Goal: Find specific page/section: Find specific page/section

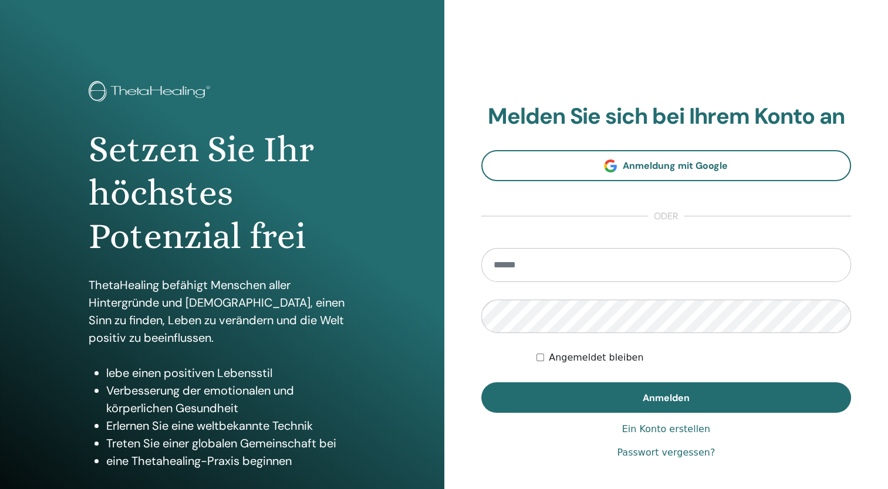
click at [521, 262] on input "email" at bounding box center [666, 265] width 370 height 34
type input "**********"
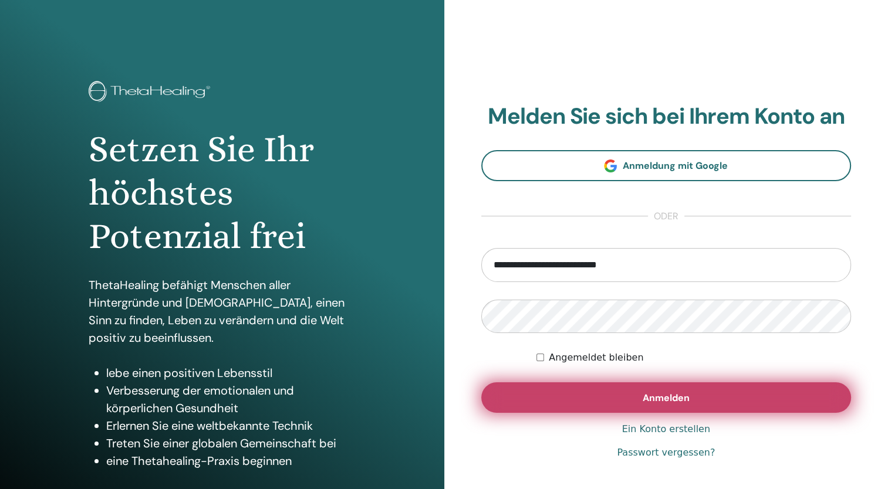
click at [682, 401] on span "Anmelden" at bounding box center [665, 398] width 47 height 12
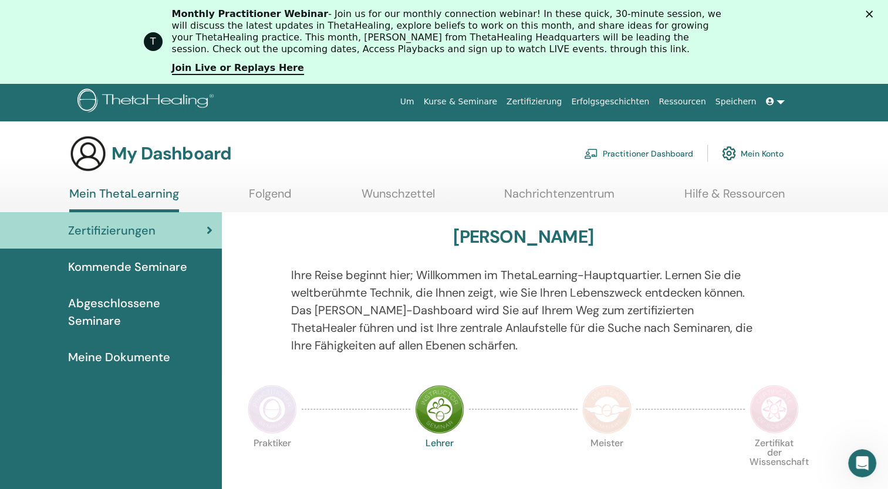
click at [123, 231] on span "Zertifizierungen" at bounding box center [111, 231] width 87 height 18
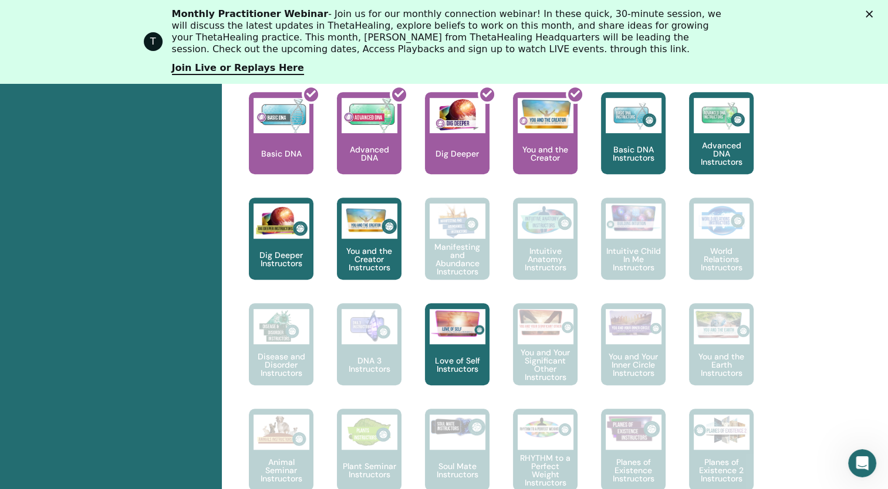
scroll to position [617, 0]
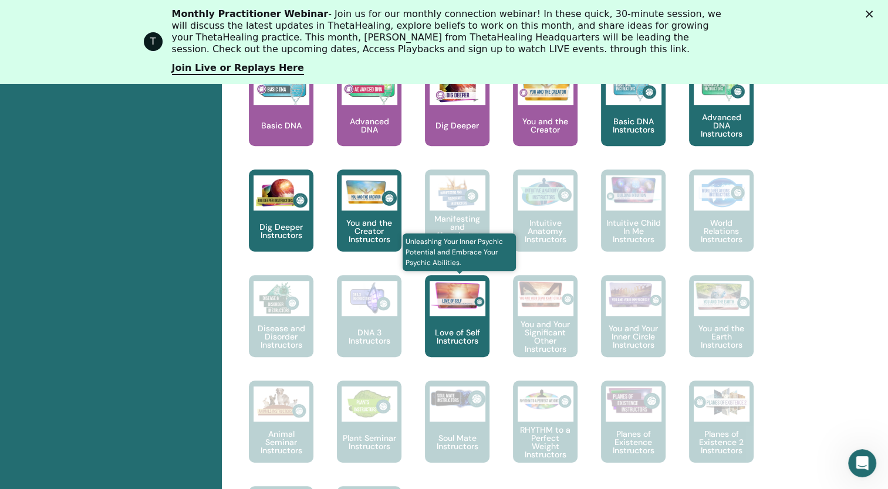
click at [452, 310] on div at bounding box center [457, 298] width 56 height 35
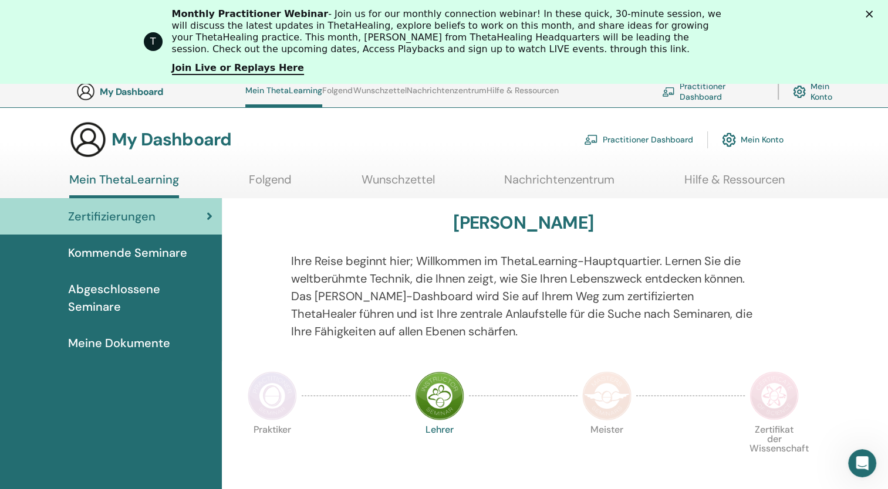
scroll to position [34, 0]
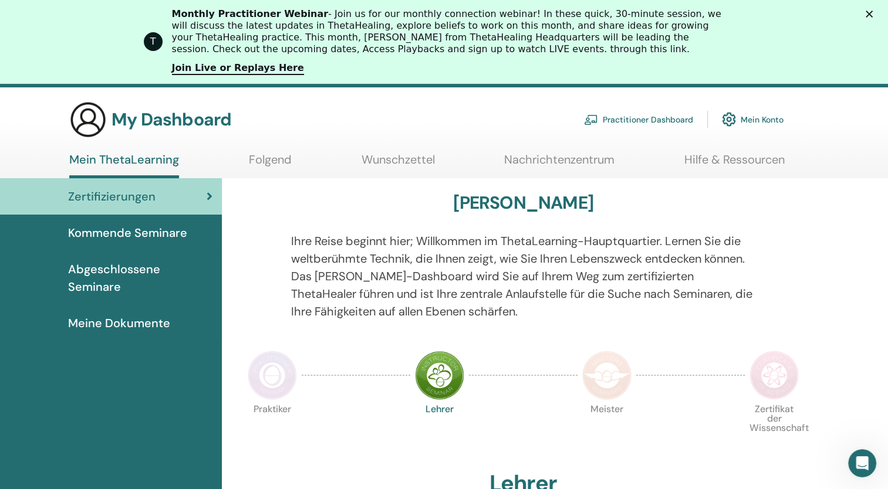
click at [131, 157] on link "Mein ThetaLearning" at bounding box center [124, 166] width 110 height 26
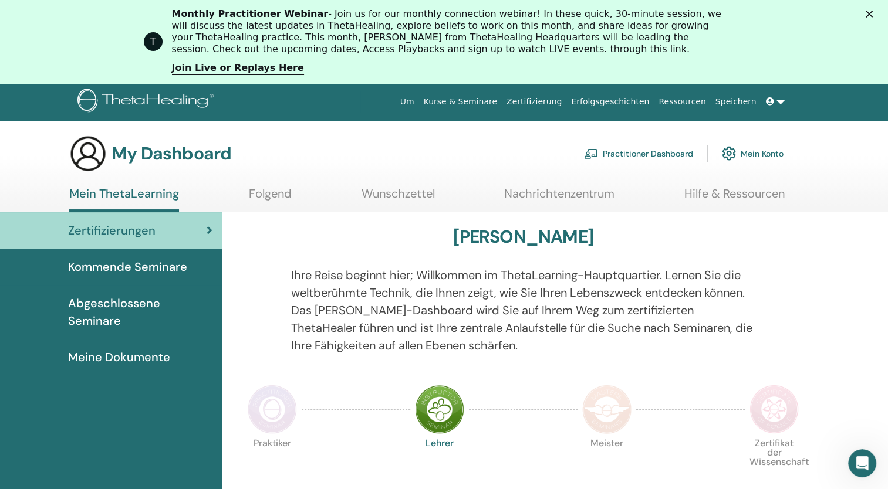
click at [117, 196] on link "Mein ThetaLearning" at bounding box center [124, 200] width 110 height 26
click at [108, 355] on span "Meine Dokumente" at bounding box center [119, 357] width 102 height 18
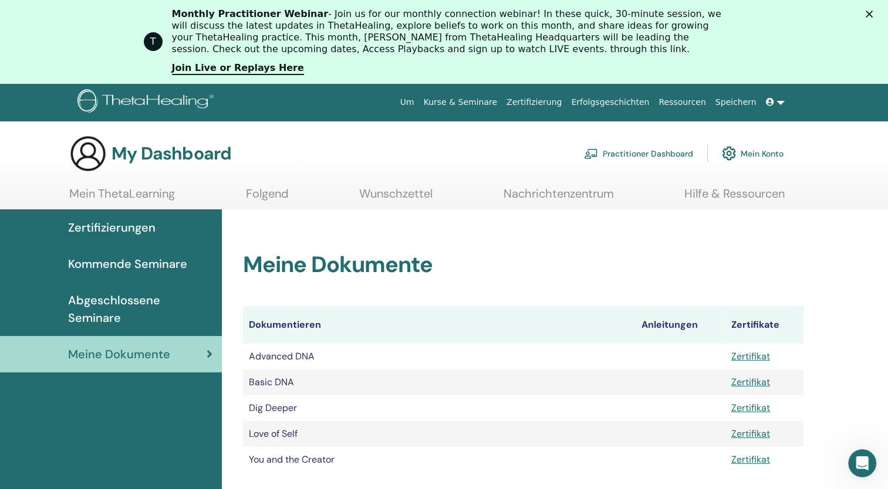
scroll to position [145, 0]
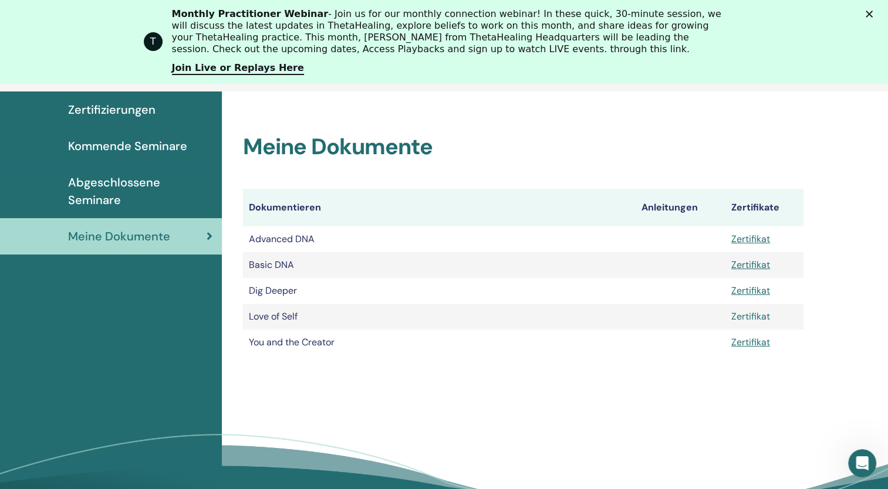
click at [739, 317] on link "Zertifikat" at bounding box center [750, 316] width 39 height 12
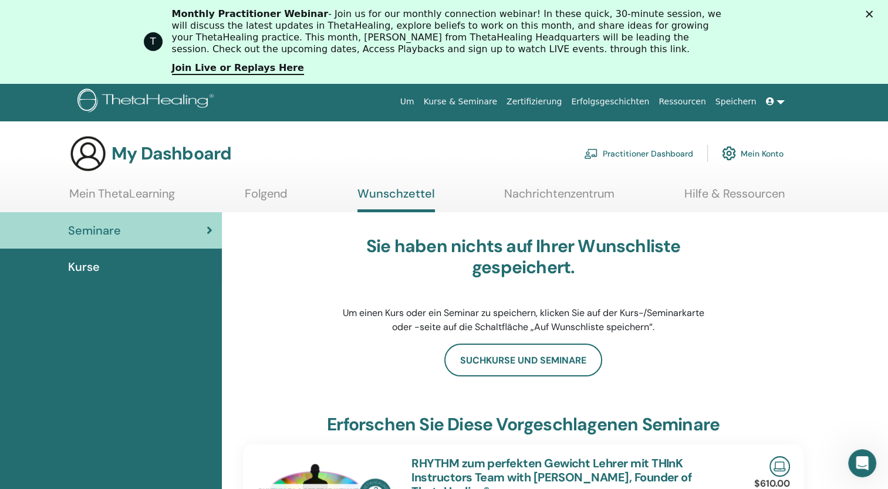
click at [99, 227] on span "Seminare" at bounding box center [94, 231] width 53 height 18
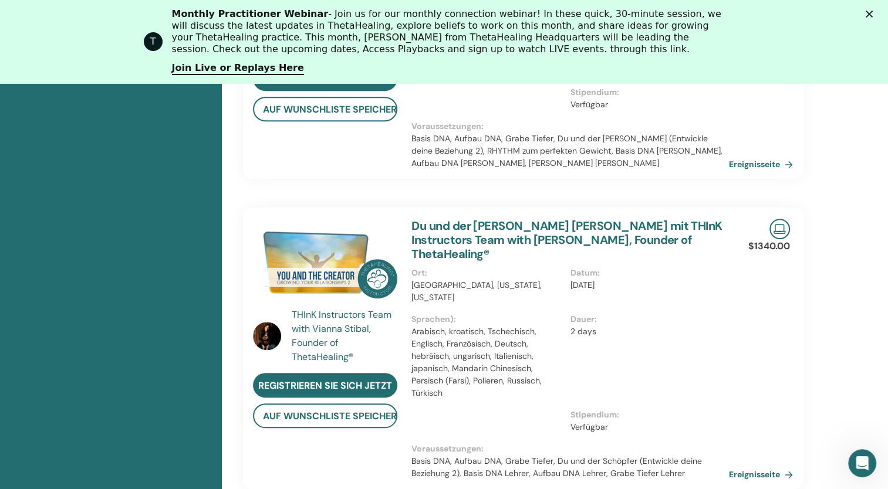
scroll to position [558, 0]
